Goal: Submit feedback/report problem: Submit feedback/report problem

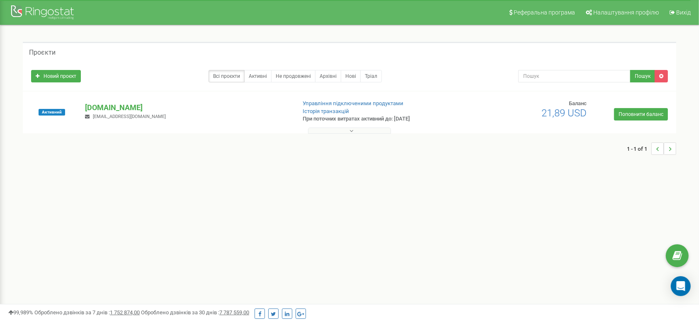
click at [372, 126] on div at bounding box center [349, 129] width 649 height 8
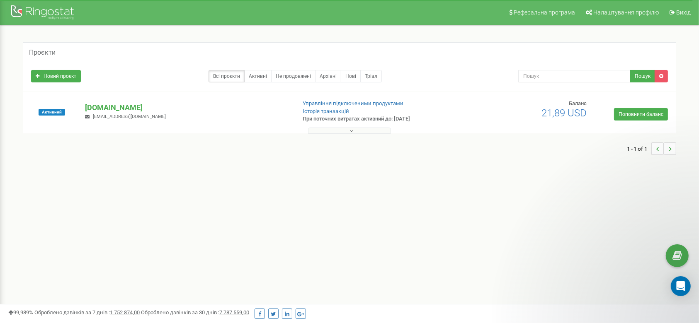
click at [371, 130] on button at bounding box center [349, 131] width 83 height 6
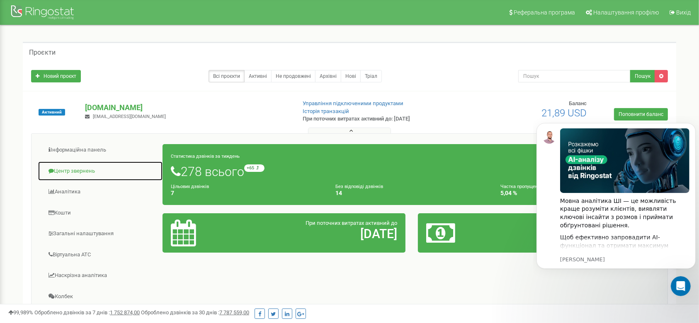
click at [88, 174] on link "Центр звернень" at bounding box center [100, 171] width 125 height 20
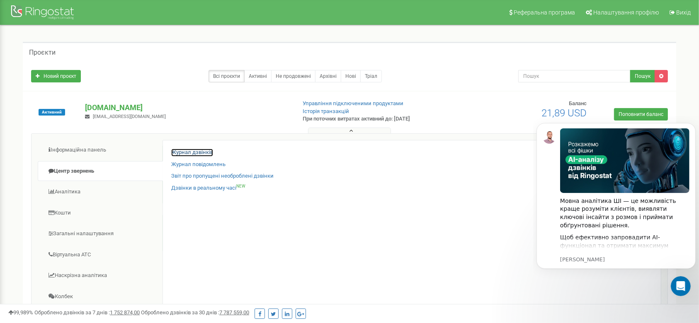
click at [203, 151] on link "Журнал дзвінків" at bounding box center [192, 153] width 42 height 8
click at [693, 127] on button "Dismiss notification" at bounding box center [693, 125] width 11 height 11
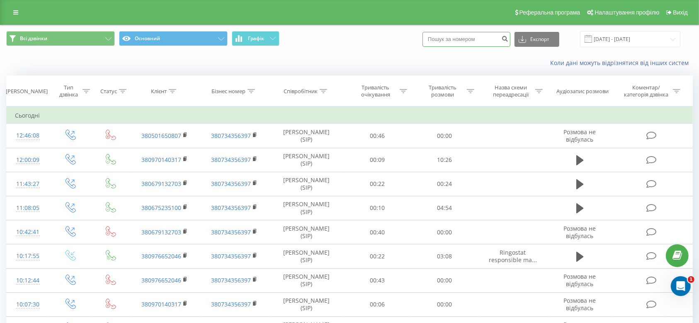
click at [468, 41] on input at bounding box center [467, 39] width 88 height 15
paste input "0962742777"
type input "0962742777"
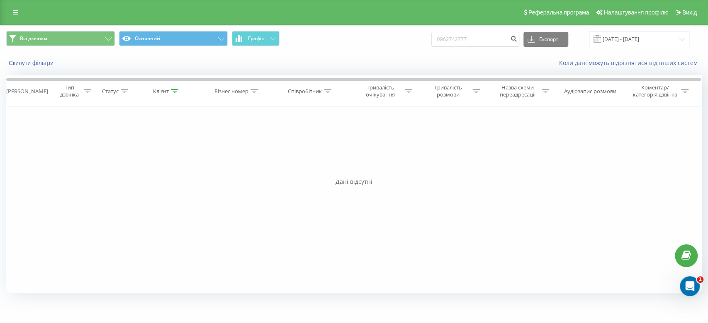
click at [390, 185] on div "Дані відсутні" at bounding box center [353, 182] width 695 height 8
click at [3, 14] on div "Реферальна програма Налаштування профілю Вихід" at bounding box center [354, 12] width 708 height 25
click at [18, 12] on icon at bounding box center [15, 13] width 5 height 6
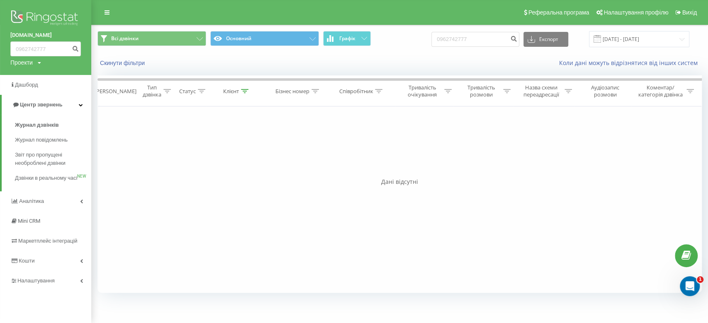
click at [45, 74] on div "urbanland.pm 0962742777 Проекти urbanland.pm" at bounding box center [45, 37] width 91 height 75
click at [34, 93] on link "Дашборд" at bounding box center [45, 85] width 91 height 20
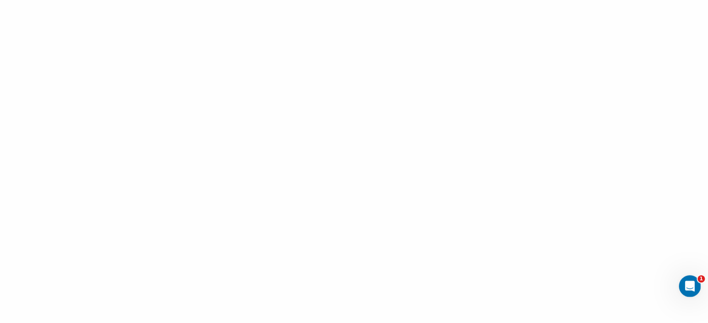
click at [697, 291] on div "Відкрити програму для спілкування Intercom" at bounding box center [688, 285] width 20 height 20
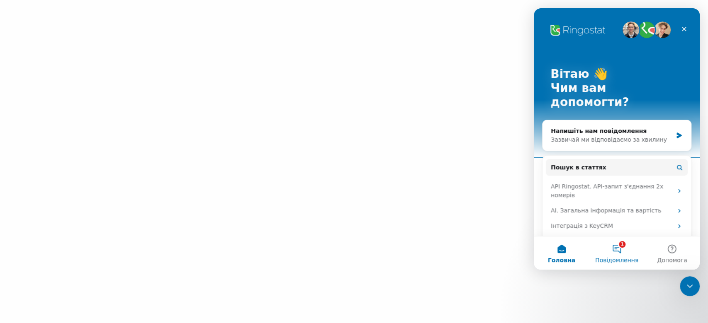
click at [613, 255] on button "1 Повідомлення" at bounding box center [616, 253] width 55 height 33
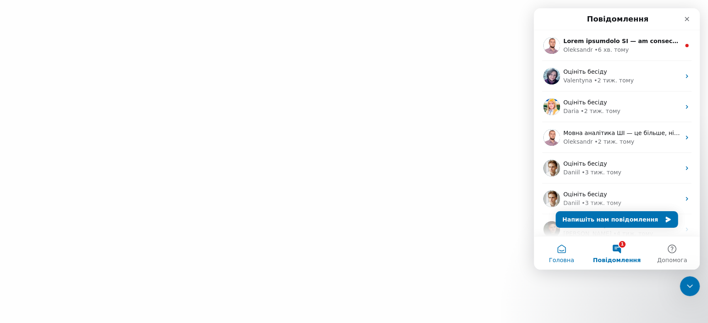
click at [559, 258] on span "Головна" at bounding box center [561, 261] width 25 height 6
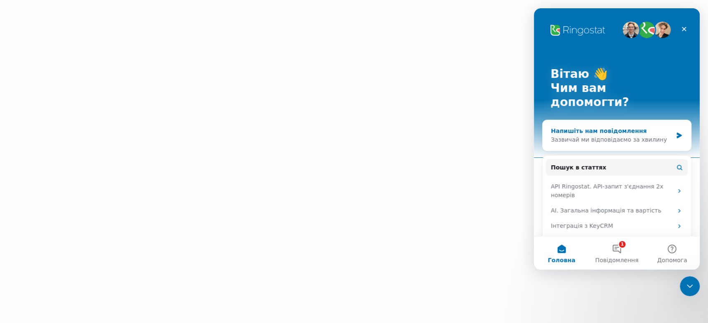
click at [598, 136] on div "Зазвичай ми відповідаємо за хвилину" at bounding box center [612, 140] width 122 height 9
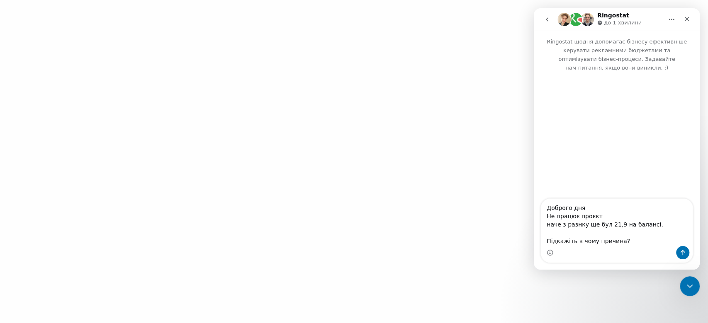
click at [575, 226] on textarea "Доброго дня Не працює проєкт наче з разнку ще бул 21,9 на балансі. Підкажіть в …" at bounding box center [617, 222] width 152 height 47
click at [601, 225] on textarea "Доброго дня Не працює проєкт наче з зранку ще бул 21,9 на балансі. Підкажіть в …" at bounding box center [617, 222] width 152 height 47
type textarea "Доброго дня Не працює проєкт наче з зранку ще було 21,9 на балансі. Підкажіть в…"
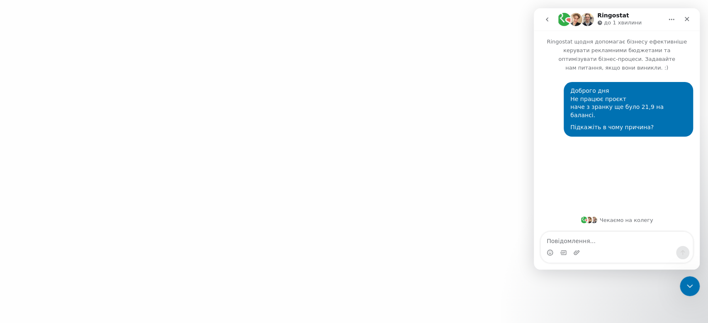
click at [442, 144] on div at bounding box center [354, 161] width 708 height 323
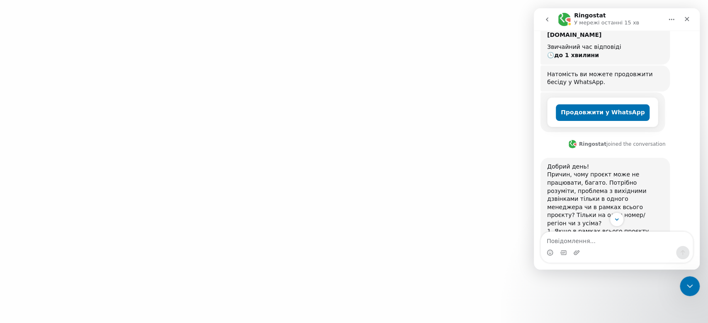
scroll to position [139, 0]
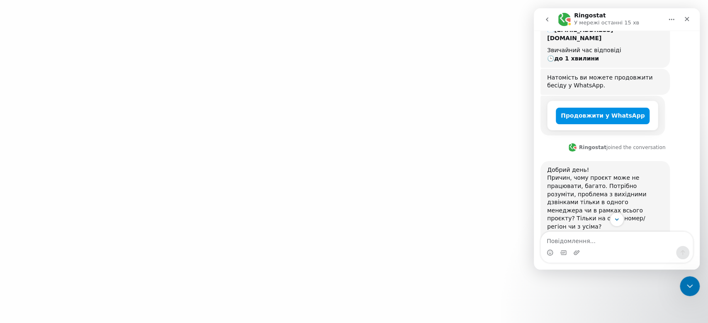
click at [614, 108] on button "Продовжити у WhatsApp" at bounding box center [603, 116] width 94 height 17
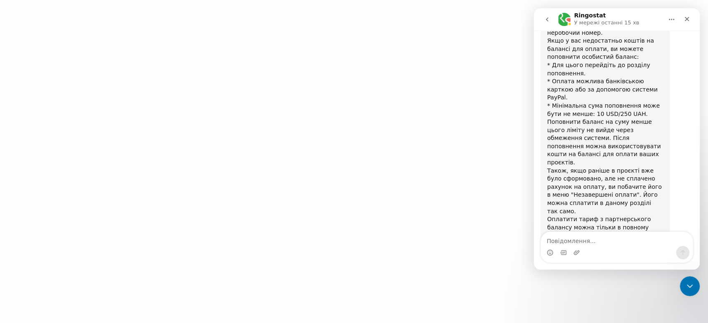
scroll to position [670, 0]
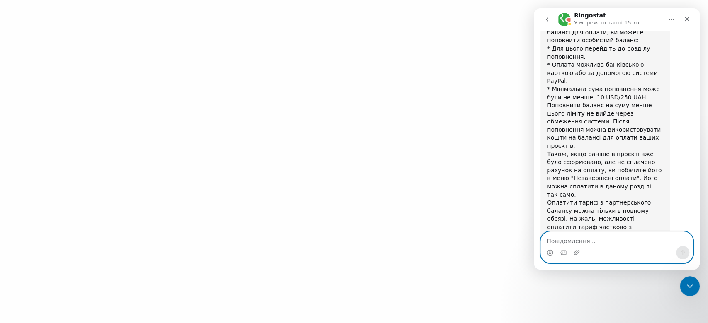
click at [607, 244] on textarea "Повідомлення..." at bounding box center [617, 239] width 152 height 14
type textarea "спілкування менеджера"
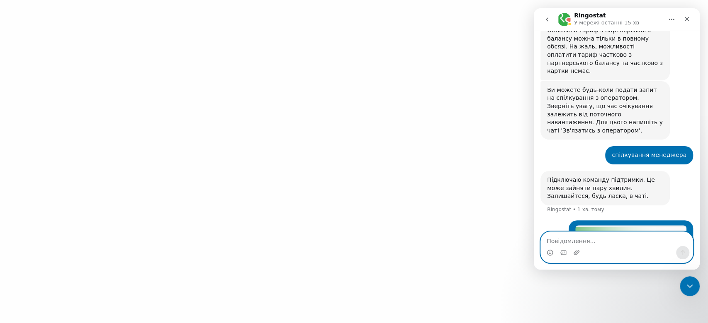
scroll to position [854, 0]
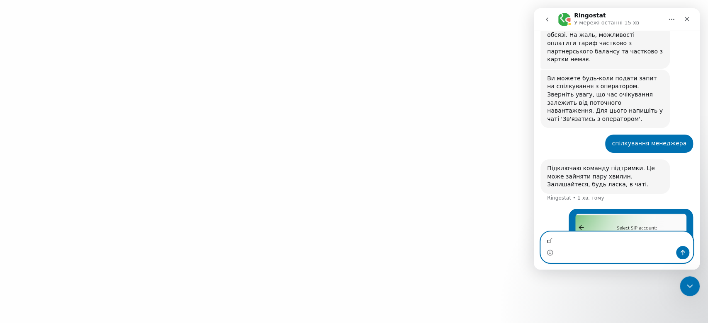
type textarea "c"
type textarea "сайт взагалі не вантажить все біле після оновлення"
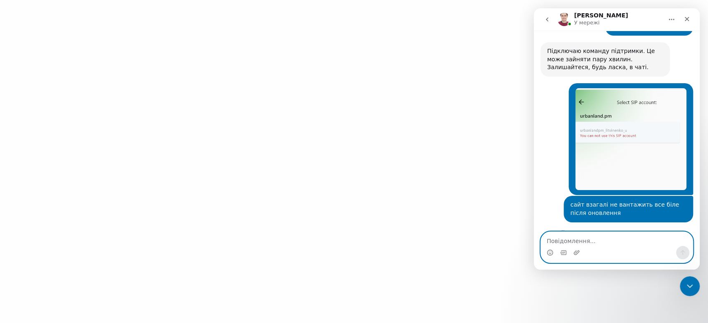
scroll to position [974, 0]
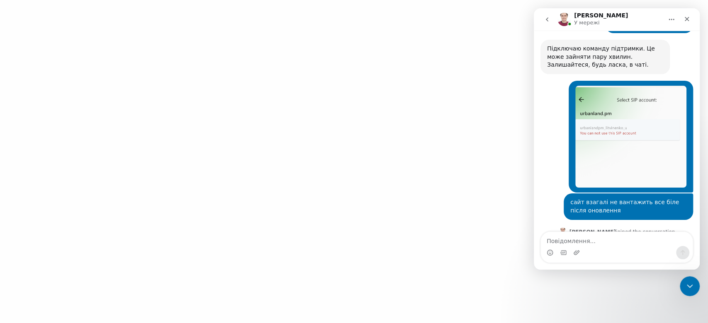
click at [654, 246] on div "Вітаю! ​Спостерігаємо складнощі у роботі сервісу, наші спеціалісти вже займають…" at bounding box center [604, 279] width 129 height 67
drag, startPoint x: 557, startPoint y: 164, endPoint x: 638, endPoint y: 175, distance: 82.4
click at [638, 251] on div "Вітаю! ​Спостерігаємо складнощі у роботі сервісу, наші спеціалісти вже займають…" at bounding box center [605, 279] width 116 height 57
drag, startPoint x: 638, startPoint y: 175, endPoint x: 632, endPoint y: 166, distance: 10.7
click at [632, 251] on div "Вітаю! ​Спостерігаємо складнощі у роботі сервісу, наші спеціалісти вже займають…" at bounding box center [605, 279] width 116 height 57
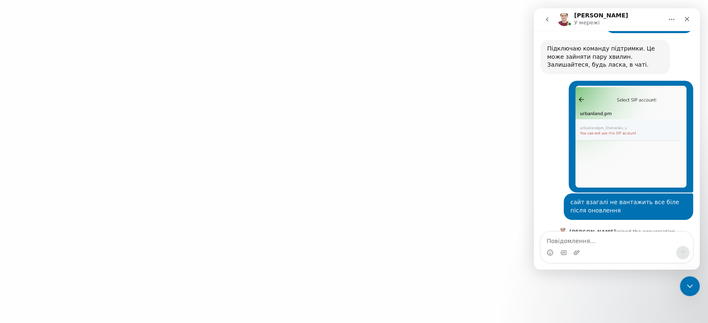
click at [585, 251] on div "Вітаю! ​Спостерігаємо складнощі у роботі сервісу, наші спеціалісти вже займають…" at bounding box center [605, 279] width 116 height 57
click at [80, 61] on div at bounding box center [354, 161] width 708 height 323
click at [688, 289] on icon "Закрити програму для спілкування Intercom" at bounding box center [688, 285] width 10 height 10
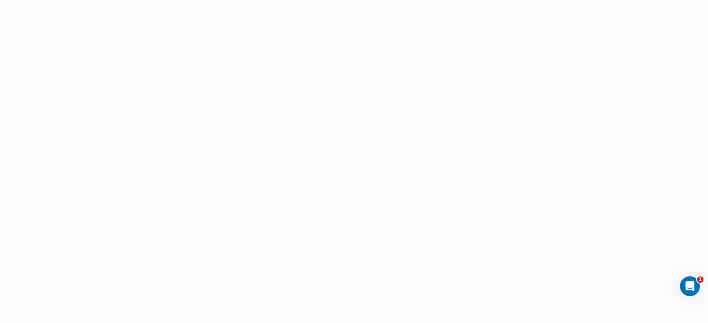
scroll to position [965, 0]
click at [685, 288] on icon "Відкрити програму для спілкування Intercom" at bounding box center [689, 286] width 14 height 14
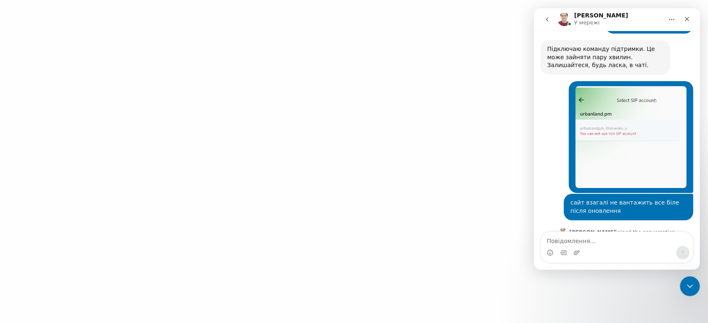
click at [587, 250] on div "Месенджер Intercom" at bounding box center [617, 252] width 152 height 13
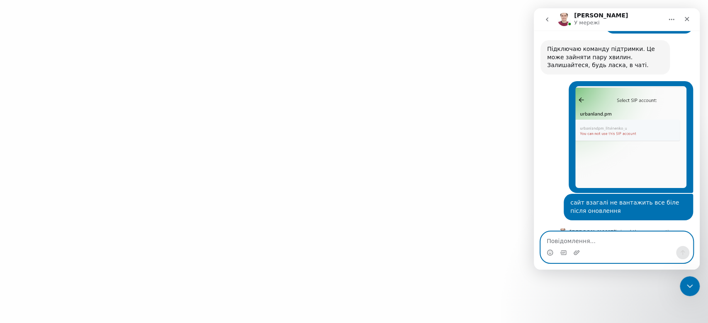
click at [585, 246] on textarea "Повідомлення..." at bounding box center [617, 239] width 152 height 14
type textarea "це якось компенсується?"
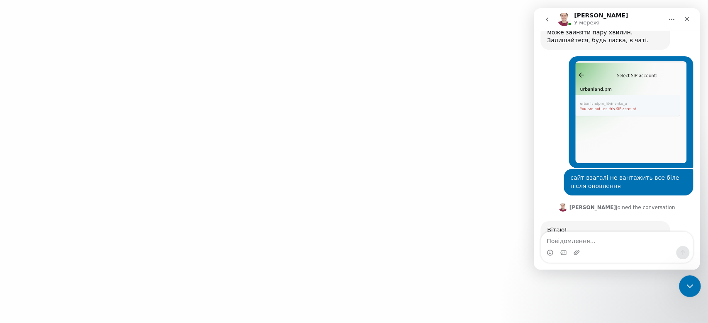
click at [687, 282] on icon "Закрити програму для спілкування Intercom" at bounding box center [688, 285] width 10 height 10
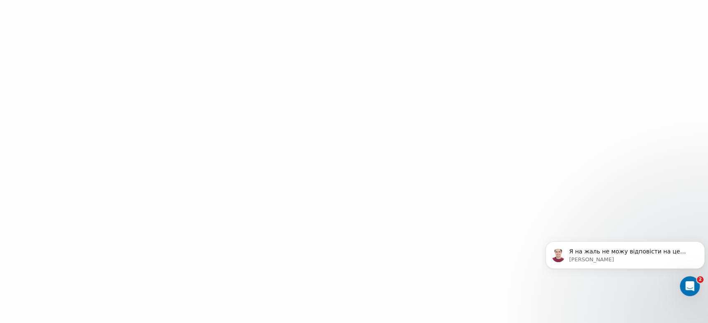
scroll to position [1088, 0]
click at [624, 260] on p "Artur • Щойно" at bounding box center [631, 259] width 125 height 7
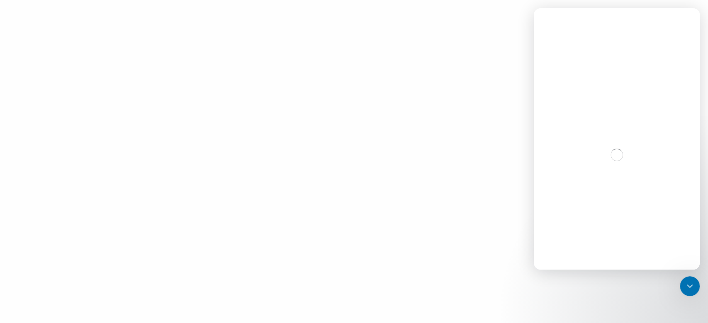
click at [614, 260] on div "Месенджер Intercom" at bounding box center [617, 155] width 166 height 240
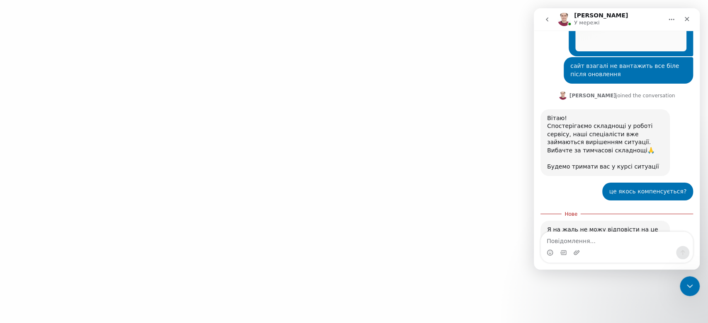
scroll to position [1102, 0]
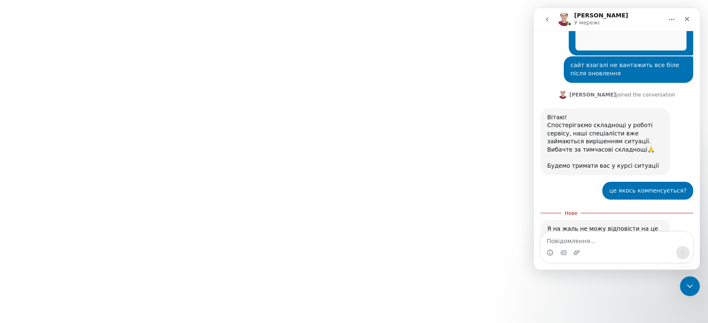
click at [593, 233] on textarea "Повідомлення..." at bounding box center [617, 239] width 152 height 14
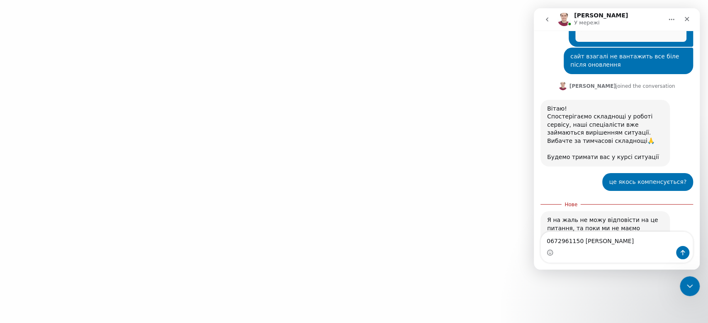
type textarea "0672961150 Юлія"
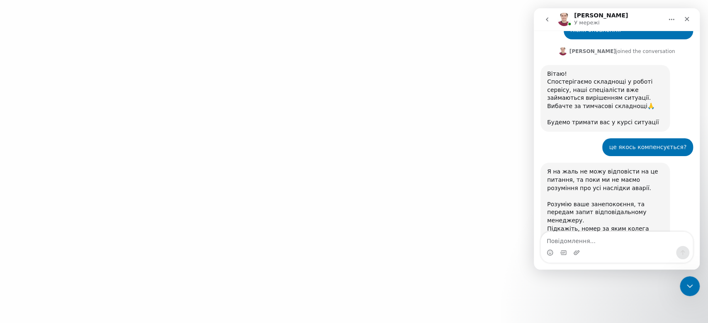
scroll to position [1146, 0]
drag, startPoint x: 683, startPoint y: 12, endPoint x: 1107, endPoint y: 31, distance: 424.3
click at [683, 12] on div "Закрити" at bounding box center [686, 19] width 15 height 15
